Goal: Transaction & Acquisition: Obtain resource

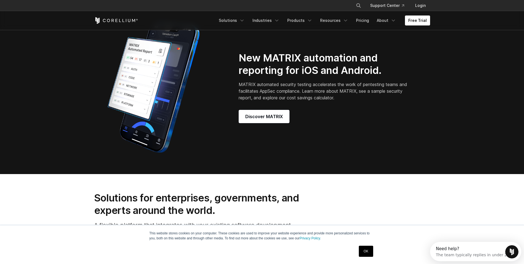
scroll to position [497, 0]
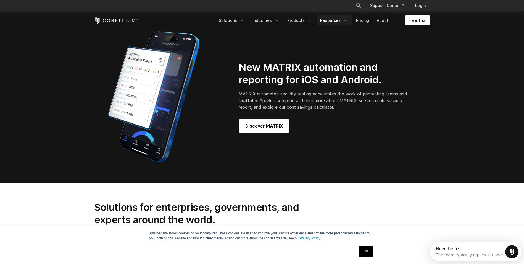
click at [344, 21] on icon "Navigation Menu" at bounding box center [346, 21] width 6 height 6
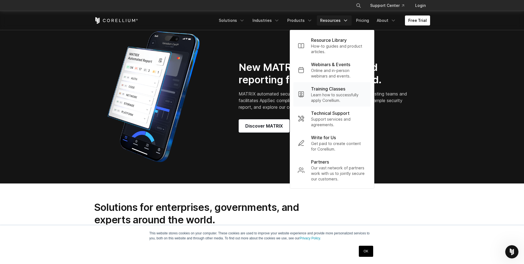
click at [329, 97] on p "Learn how to successfully apply Corellium." at bounding box center [338, 97] width 55 height 11
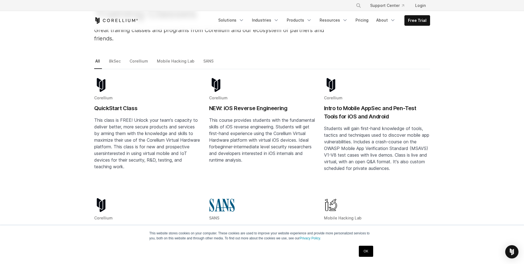
scroll to position [193, 0]
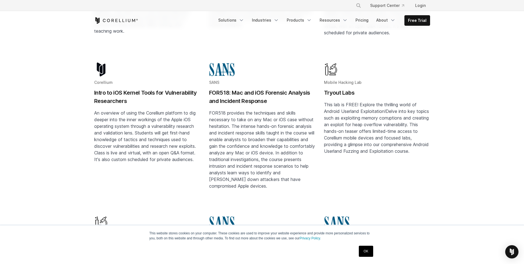
click at [370, 250] on link "OK" at bounding box center [366, 250] width 14 height 11
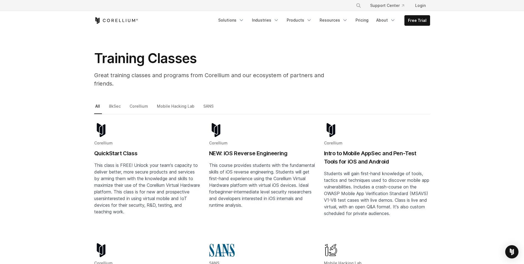
scroll to position [0, 0]
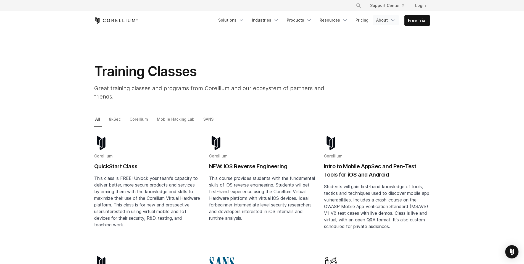
click at [388, 20] on link "About" at bounding box center [386, 20] width 26 height 10
click at [392, 20] on icon "Navigation Menu" at bounding box center [393, 20] width 6 height 6
click at [142, 115] on link "Corellium" at bounding box center [139, 121] width 22 height 12
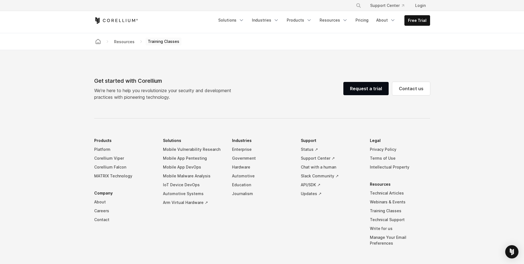
scroll to position [397, 0]
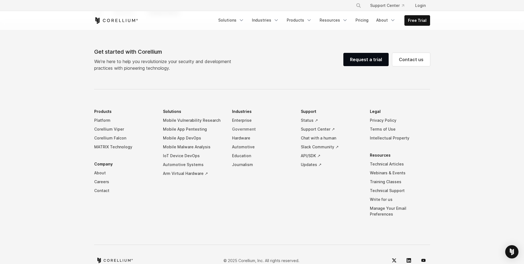
click at [238, 125] on link "Government" at bounding box center [262, 129] width 60 height 9
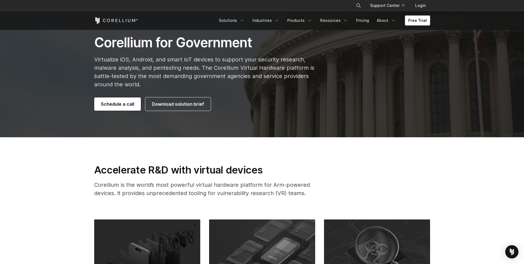
scroll to position [193, 0]
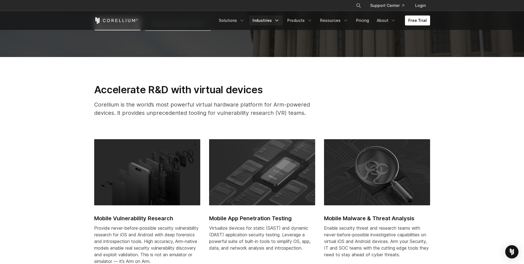
click at [275, 22] on link "Industries" at bounding box center [266, 20] width 34 height 10
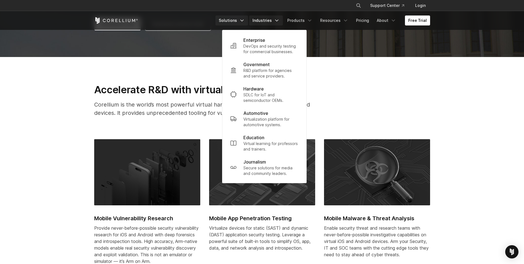
click at [238, 19] on link "Solutions" at bounding box center [232, 20] width 33 height 10
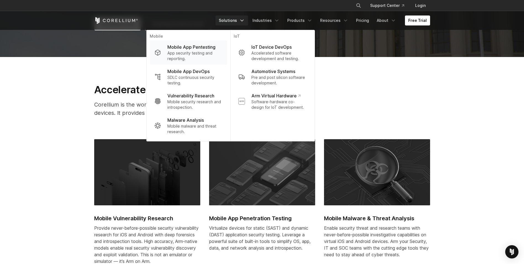
click at [212, 49] on p "Mobile App Pentesting" at bounding box center [191, 47] width 48 height 7
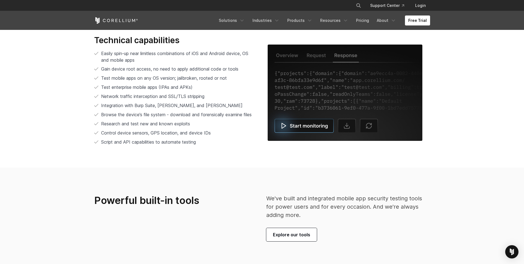
scroll to position [1138, 0]
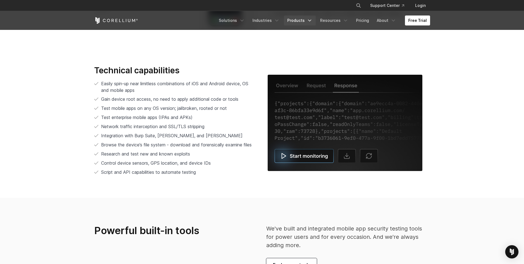
click at [306, 19] on link "Products" at bounding box center [300, 20] width 32 height 10
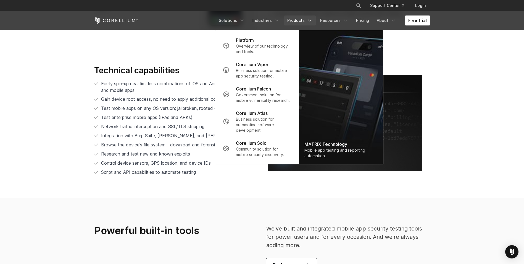
click at [360, 5] on icon "Search" at bounding box center [358, 5] width 4 height 4
click at [324, 8] on input "Search our site..." at bounding box center [330, 5] width 45 height 8
paste input "**********"
type input "**********"
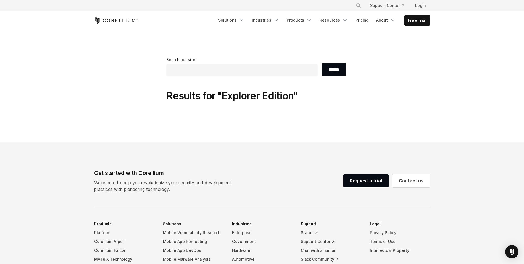
click at [222, 73] on input "text" at bounding box center [241, 70] width 151 height 12
paste input "**********"
drag, startPoint x: 188, startPoint y: 72, endPoint x: 168, endPoint y: 75, distance: 20.5
click at [169, 75] on input "**********" at bounding box center [241, 70] width 151 height 12
type input "*******"
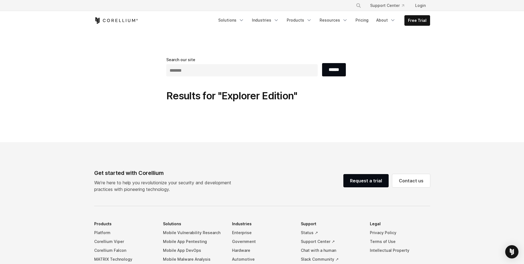
click at [322, 63] on input "******" at bounding box center [334, 69] width 24 height 13
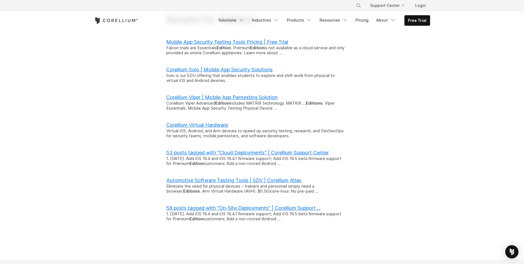
scroll to position [55, 0]
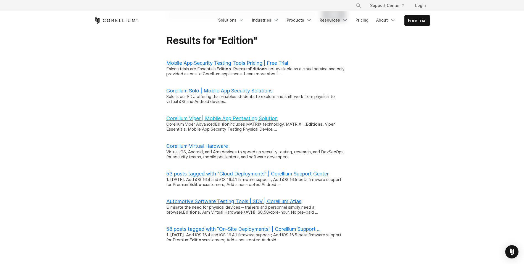
click at [215, 118] on link "Corellium Viper | Mobile App Pentesting Solution" at bounding box center [221, 118] width 111 height 6
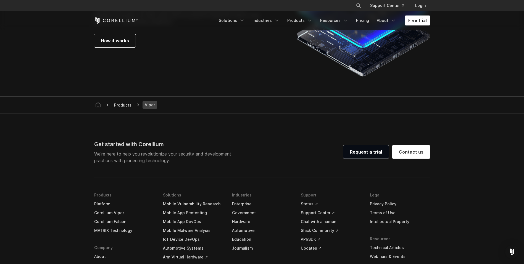
scroll to position [1547, 0]
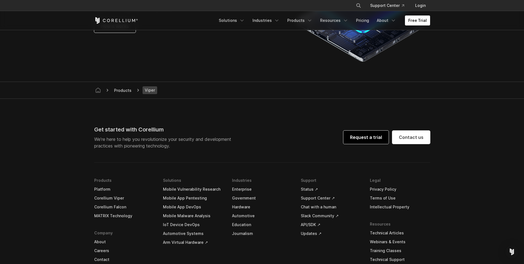
click at [358, 138] on link "Request a trial" at bounding box center [365, 136] width 45 height 13
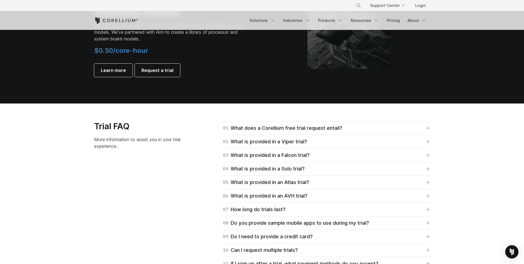
scroll to position [608, 0]
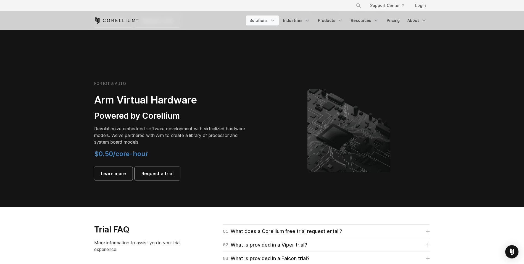
click at [275, 22] on icon "Navigation Menu" at bounding box center [273, 21] width 6 height 6
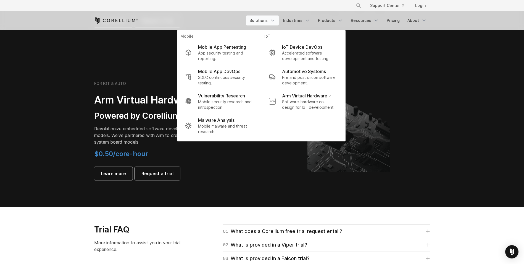
scroll to position [442, 0]
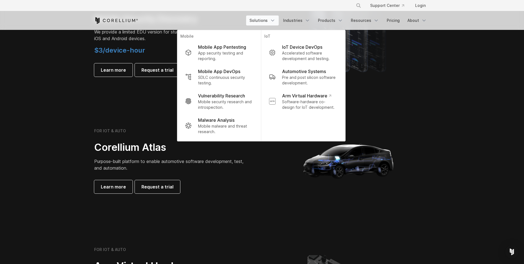
click at [435, 82] on section "FOR STUDENTS ONLY Corellium Solo Mobile Security Discovery We provide a limited…" at bounding box center [262, 30] width 524 height 132
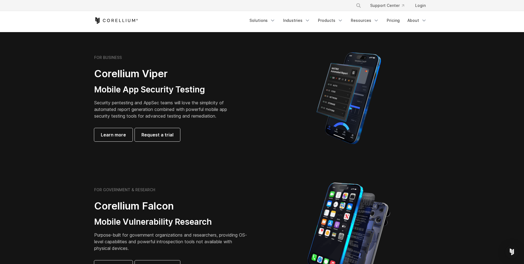
scroll to position [0, 0]
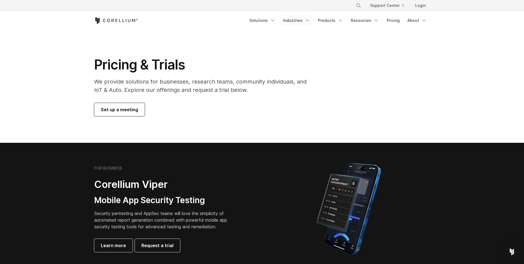
click at [308, 19] on icon "Navigation Menu" at bounding box center [308, 21] width 6 height 6
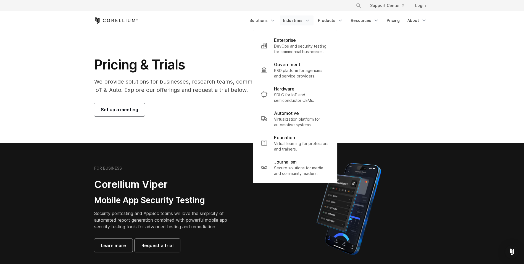
click at [391, 50] on section "Pricing & Trials We provide solutions for businesses, research teams, community…" at bounding box center [262, 86] width 524 height 113
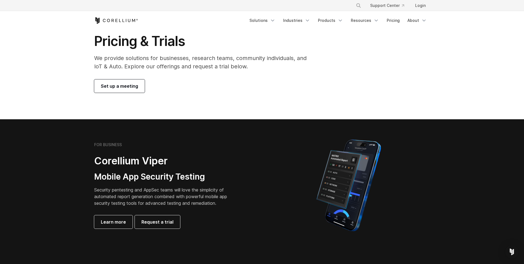
scroll to position [55, 0]
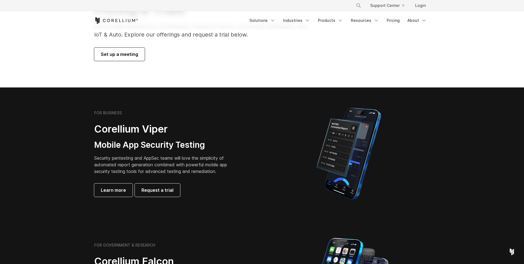
drag, startPoint x: 419, startPoint y: 49, endPoint x: 420, endPoint y: 44, distance: 4.5
click at [420, 48] on div "Pricing & Trials We provide solutions for businesses, research teams, community…" at bounding box center [262, 31] width 347 height 60
